Goal: Communication & Community: Answer question/provide support

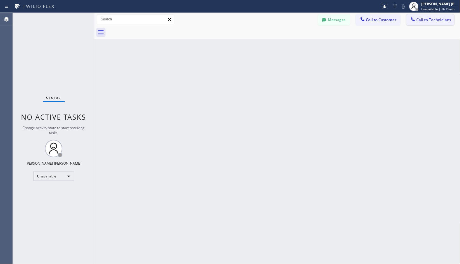
click at [422, 17] on span "Call to Technicians" at bounding box center [434, 19] width 35 height 5
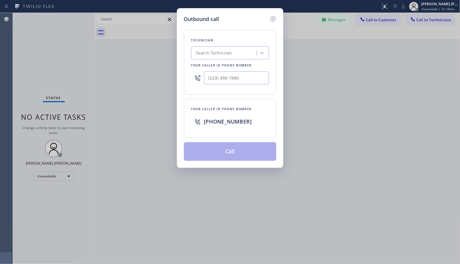
click at [211, 57] on div "Search Technician" at bounding box center [225, 53] width 64 height 10
click at [221, 34] on div "Technician 0 results available. Use Up and Down to choose options, press Enter …" at bounding box center [230, 62] width 92 height 65
click at [227, 92] on div "Technician Search Technician Your caller id phone number" at bounding box center [230, 62] width 92 height 65
click at [225, 121] on span "[PHONE_NUMBER]" at bounding box center [228, 121] width 48 height 7
click at [354, 85] on div "Outbound call Technician Search Technician Your caller id phone number Your cal…" at bounding box center [230, 132] width 460 height 264
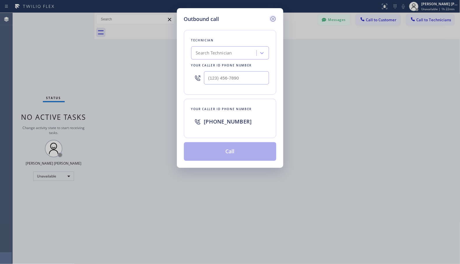
click at [271, 21] on icon at bounding box center [273, 18] width 7 height 7
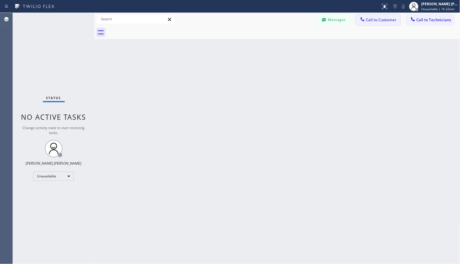
click at [389, 15] on button "Call to Customer" at bounding box center [378, 19] width 45 height 11
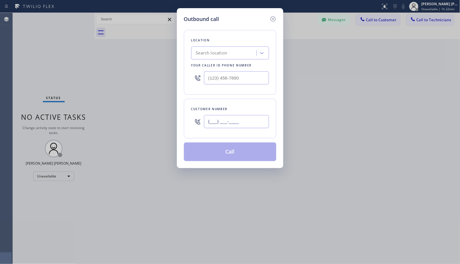
click at [238, 122] on input "(___) ___-____" at bounding box center [236, 121] width 65 height 13
paste input "714) 278-7445"
type input "[PHONE_NUMBER]"
click at [212, 51] on div "Search location" at bounding box center [211, 53] width 31 height 7
paste input "American"
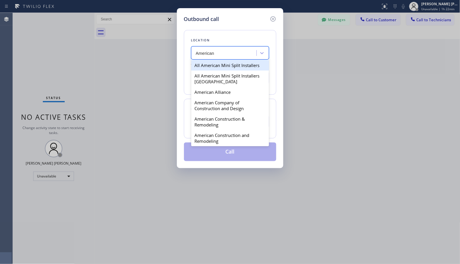
type input "American"
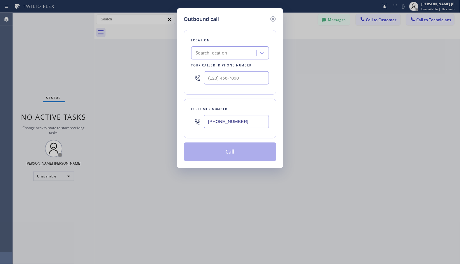
click at [225, 51] on div "Search location" at bounding box center [211, 53] width 31 height 7
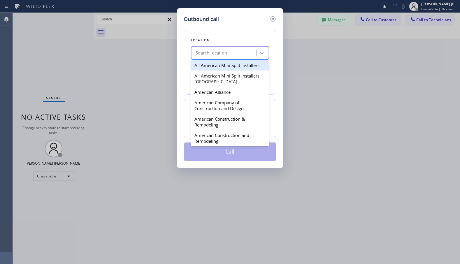
click at [225, 51] on div "Search location" at bounding box center [211, 53] width 31 height 7
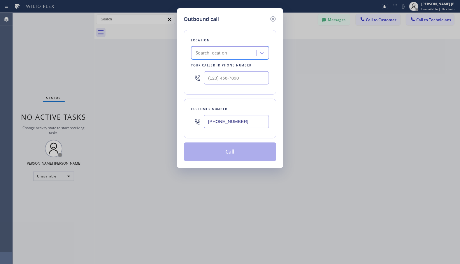
paste input "American Standard HVAC Service"
type input "American Standard HVAC Service"
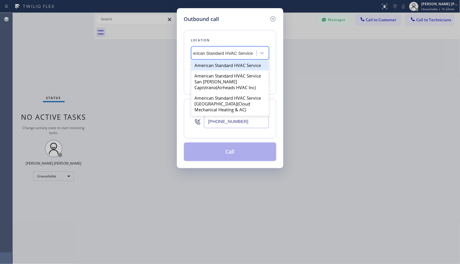
click at [232, 64] on div "American Standard HVAC Service" at bounding box center [230, 65] width 78 height 10
type input "[PHONE_NUMBER]"
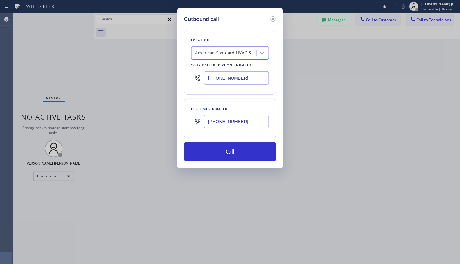
scroll to position [0, 1]
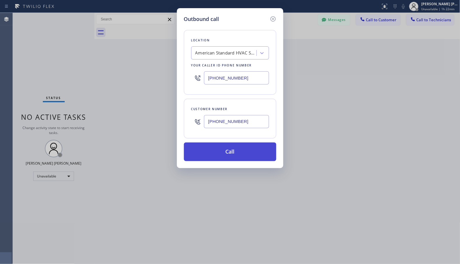
click at [252, 153] on button "Call" at bounding box center [230, 152] width 92 height 19
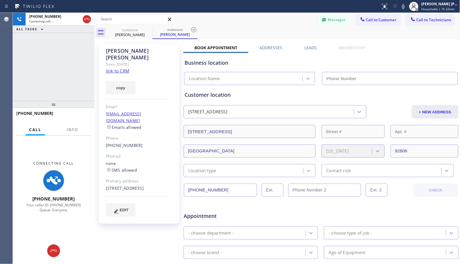
type input "[PHONE_NUMBER]"
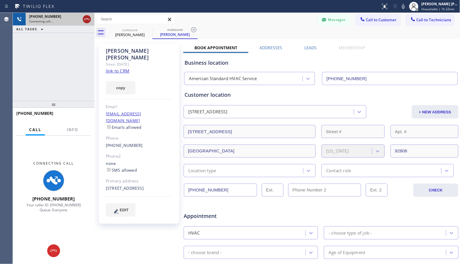
click at [89, 18] on icon at bounding box center [86, 19] width 7 height 7
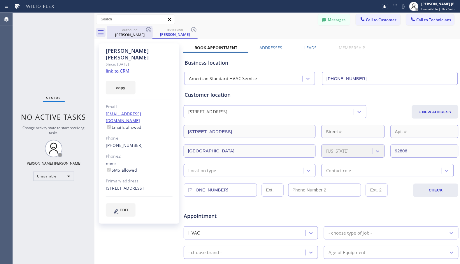
click at [129, 35] on div "[PERSON_NAME]" at bounding box center [130, 34] width 44 height 5
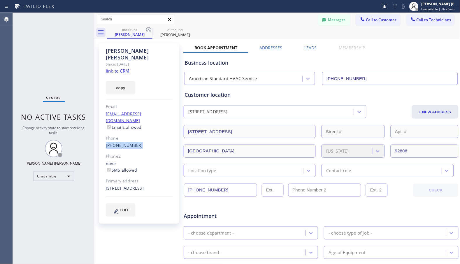
drag, startPoint x: 134, startPoint y: 130, endPoint x: 104, endPoint y: 131, distance: 30.9
click at [104, 131] on div "[PERSON_NAME] Since: [DATE] link to CRM copy Email [EMAIL_ADDRESS][DOMAIN_NAME]…" at bounding box center [139, 133] width 80 height 181
copy link "[PHONE_NUMBER]"
click at [366, 21] on span "Call to Customer" at bounding box center [381, 19] width 31 height 5
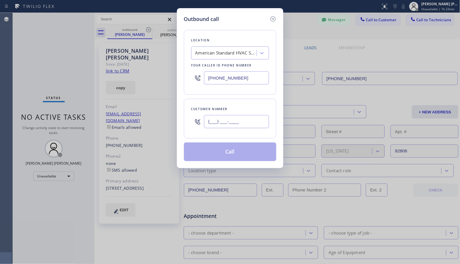
click at [225, 125] on input "(___) ___-____" at bounding box center [236, 121] width 65 height 13
paste input "714) 278-7445"
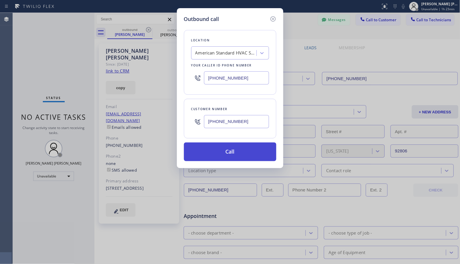
type input "[PHONE_NUMBER]"
click at [240, 152] on button "Call" at bounding box center [230, 152] width 92 height 19
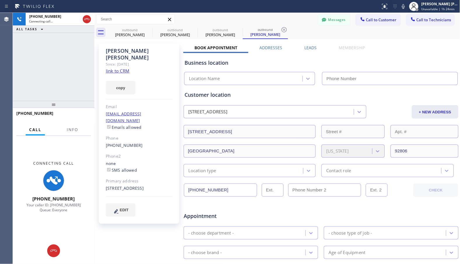
type input "[PHONE_NUMBER]"
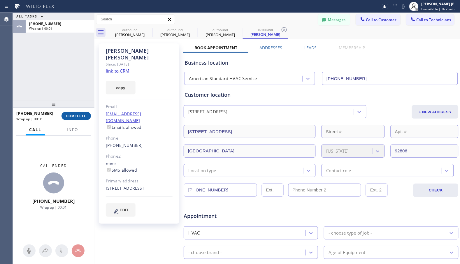
click at [76, 116] on span "COMPLETE" at bounding box center [76, 116] width 20 height 4
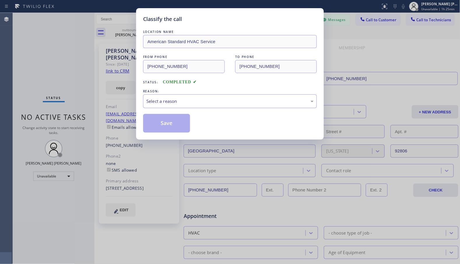
click at [165, 106] on div "Select a reason" at bounding box center [230, 101] width 174 height 14
click at [174, 128] on button "Save" at bounding box center [166, 123] width 47 height 19
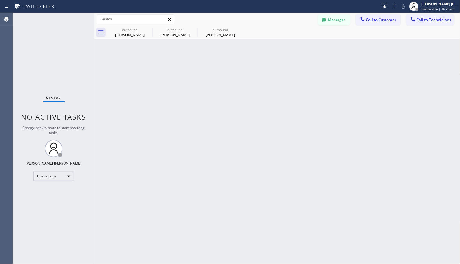
click at [368, 26] on div "outbound [PERSON_NAME] outbound [PERSON_NAME] outbound [PERSON_NAME]" at bounding box center [283, 32] width 353 height 13
click at [368, 15] on button "Call to Customer" at bounding box center [378, 19] width 45 height 11
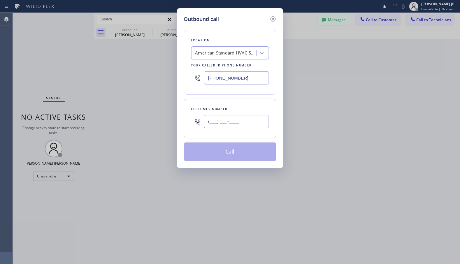
click at [238, 121] on input "(___) ___-____" at bounding box center [236, 121] width 65 height 13
paste input "858) 442-6335"
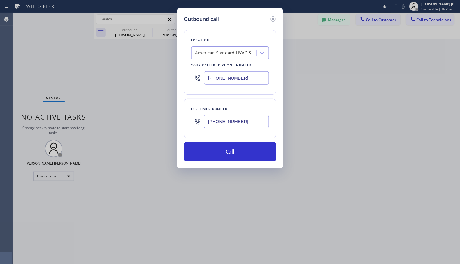
type input "[PHONE_NUMBER]"
click at [250, 80] on input "[PHONE_NUMBER]" at bounding box center [236, 77] width 65 height 13
click at [244, 55] on div "American Standard HVAC Service" at bounding box center [225, 53] width 61 height 7
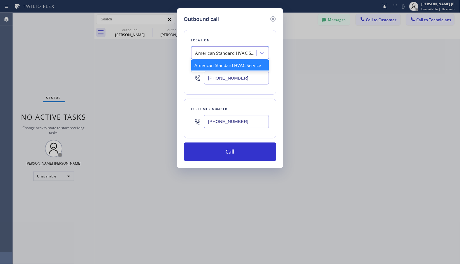
paste input "Mission Viejo Heating and Air Conditioning"
type input "Mission Viejo Heating and Air Conditioning"
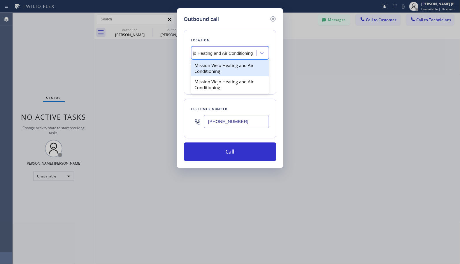
click at [248, 67] on div "Mission Viejo Heating and Air Conditioning" at bounding box center [230, 68] width 78 height 16
type input "[PHONE_NUMBER]"
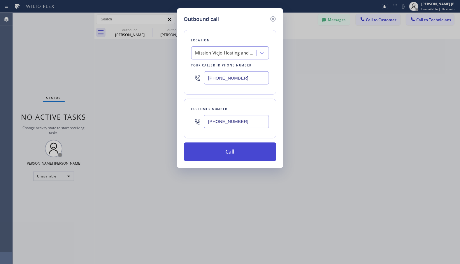
click at [255, 155] on button "Call" at bounding box center [230, 152] width 92 height 19
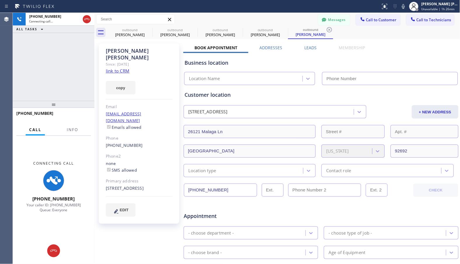
type input "[PHONE_NUMBER]"
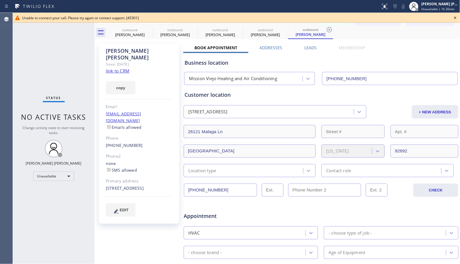
click at [146, 63] on div "[PERSON_NAME] Since: [DATE] link to CRM copy Email [EMAIL_ADDRESS][DOMAIN_NAME]…" at bounding box center [139, 133] width 80 height 181
click at [150, 29] on icon at bounding box center [148, 29] width 7 height 7
click at [0, 0] on icon at bounding box center [0, 0] width 0 height 0
type input "[PHONE_NUMBER]"
click at [150, 29] on icon at bounding box center [148, 29] width 7 height 7
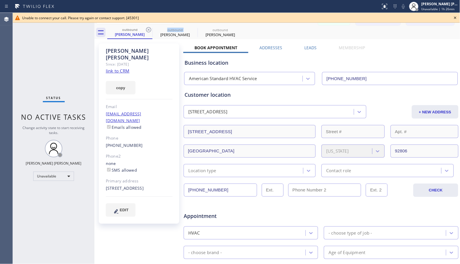
type input "[PHONE_NUMBER]"
click at [150, 29] on icon at bounding box center [148, 29] width 7 height 7
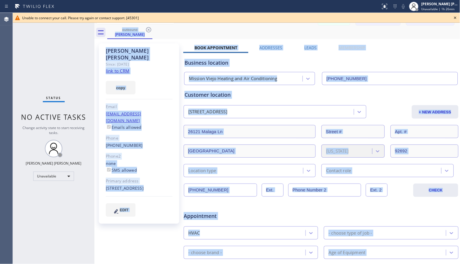
click at [150, 29] on div "outbound [PERSON_NAME]" at bounding box center [283, 32] width 353 height 13
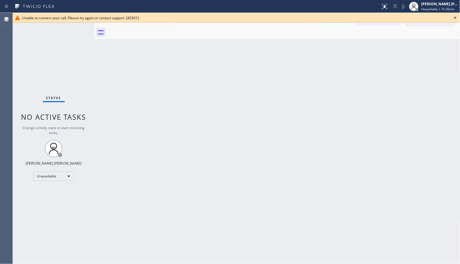
click at [440, 24] on button "Call to Technicians" at bounding box center [430, 19] width 48 height 11
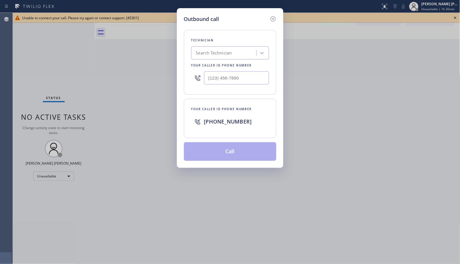
type input "(___) ___-____"
click at [235, 78] on input "(___) ___-____" at bounding box center [236, 77] width 65 height 13
click at [274, 19] on icon at bounding box center [273, 18] width 7 height 7
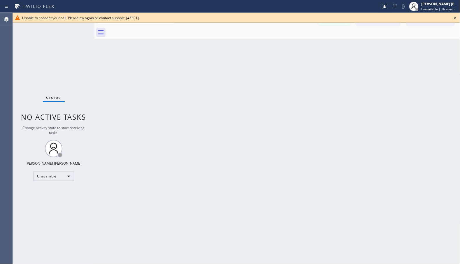
click at [456, 17] on icon at bounding box center [455, 18] width 2 height 2
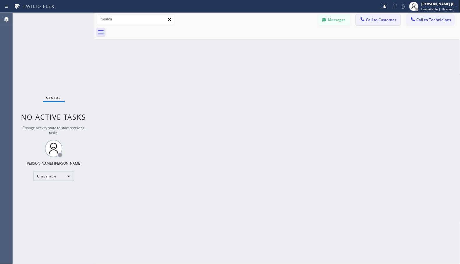
drag, startPoint x: 375, startPoint y: 27, endPoint x: 375, endPoint y: 20, distance: 7.9
click at [375, 26] on div at bounding box center [283, 32] width 353 height 13
drag, startPoint x: 375, startPoint y: 20, endPoint x: 368, endPoint y: 21, distance: 7.2
click at [376, 20] on span "Call to Customer" at bounding box center [381, 19] width 31 height 5
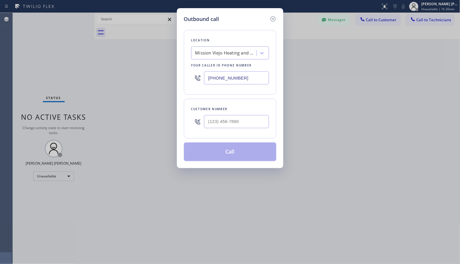
click at [238, 132] on div "Customer number" at bounding box center [230, 119] width 92 height 40
click at [238, 123] on input "(___) ___-____" at bounding box center [236, 121] width 65 height 13
paste input "858) 442-6335"
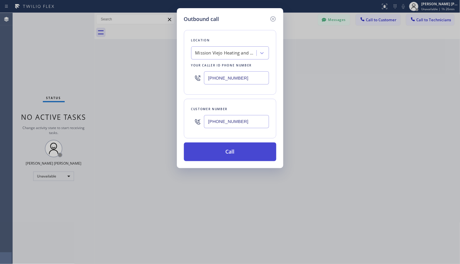
type input "[PHONE_NUMBER]"
click at [239, 155] on button "Call" at bounding box center [230, 152] width 92 height 19
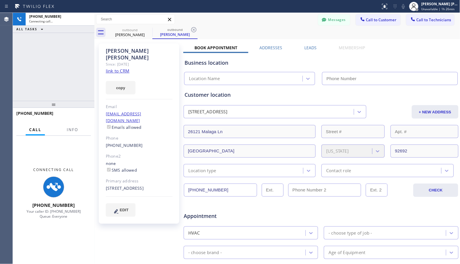
type input "[PHONE_NUMBER]"
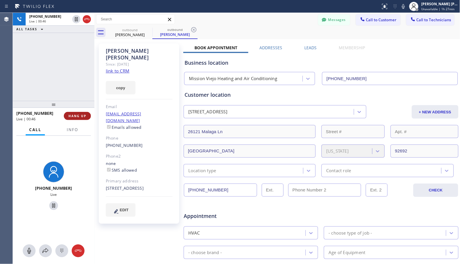
click at [71, 115] on span "HANG UP" at bounding box center [78, 116] width 18 height 4
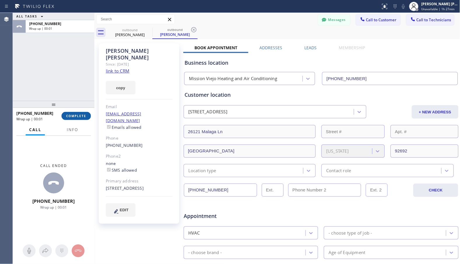
click at [72, 117] on span "COMPLETE" at bounding box center [76, 116] width 20 height 4
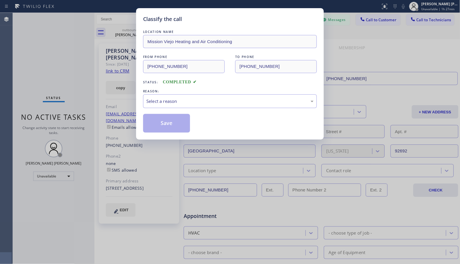
click at [218, 93] on div "REASON:" at bounding box center [230, 91] width 174 height 6
click at [219, 104] on div "Select a reason" at bounding box center [229, 101] width 167 height 7
click at [174, 123] on button "Save" at bounding box center [166, 123] width 47 height 19
